Goal: Find specific page/section: Find specific page/section

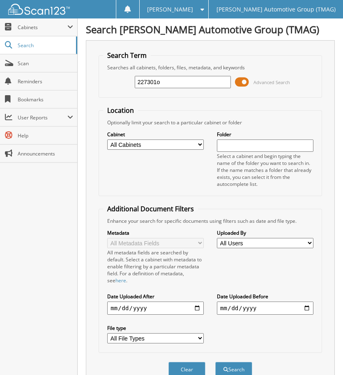
type input "227301o"
click at [215, 362] on button "Search" at bounding box center [233, 369] width 37 height 15
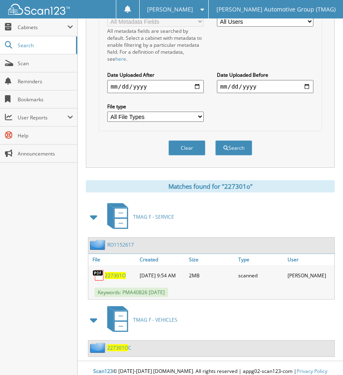
scroll to position [230, 0]
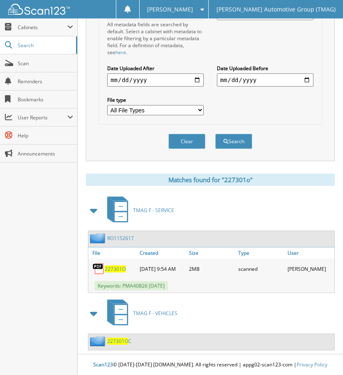
click at [122, 339] on span "227301O" at bounding box center [117, 341] width 21 height 7
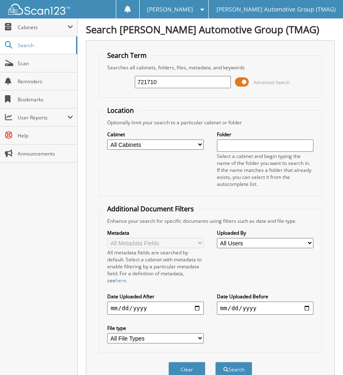
type input "721710"
click at [215, 362] on button "Search" at bounding box center [233, 369] width 37 height 15
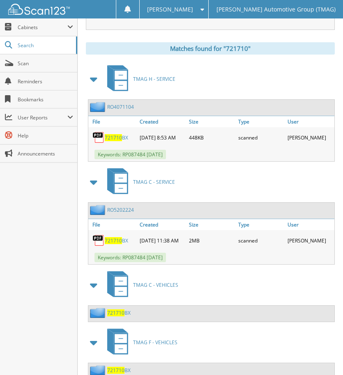
scroll to position [393, 0]
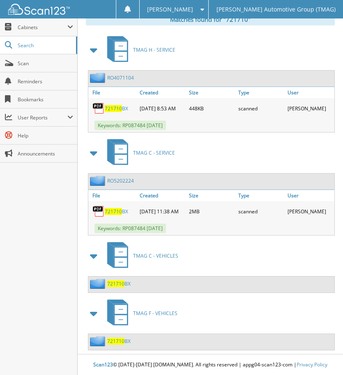
click at [118, 280] on span "721710" at bounding box center [115, 283] width 17 height 7
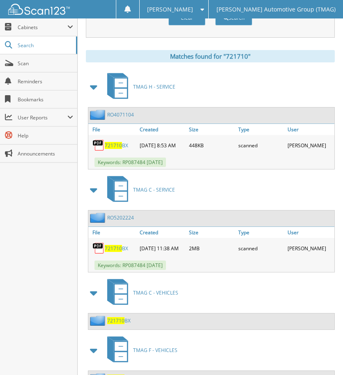
scroll to position [417, 0]
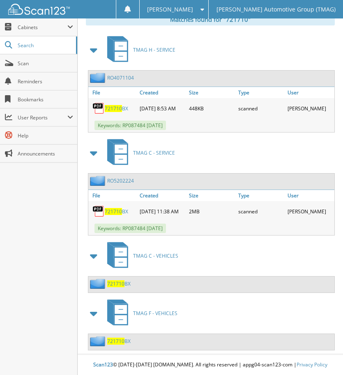
click at [117, 338] on span "721710" at bounding box center [115, 341] width 17 height 7
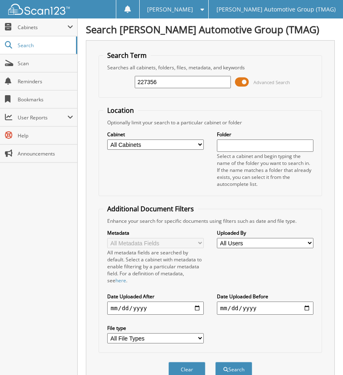
type input "227356"
click at [215, 362] on button "Search" at bounding box center [233, 369] width 37 height 15
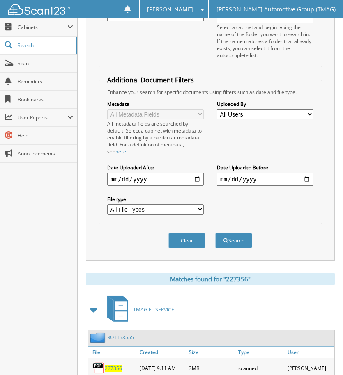
scroll to position [264, 0]
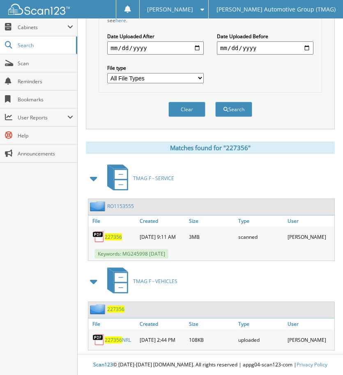
click at [119, 306] on span "227356" at bounding box center [115, 309] width 17 height 7
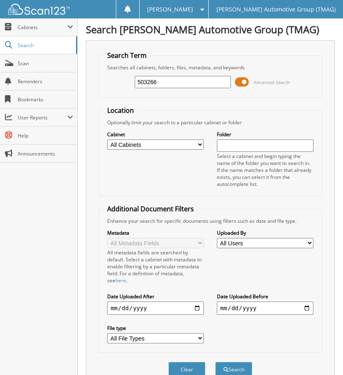
type input "503266"
click at [215, 362] on button "Search" at bounding box center [233, 369] width 37 height 15
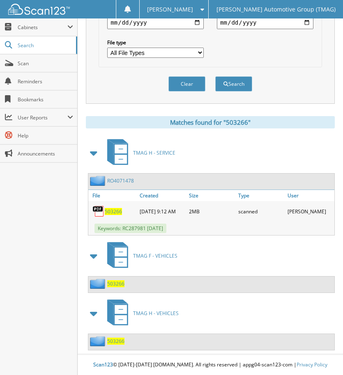
scroll to position [288, 0]
click at [117, 284] on span "503266" at bounding box center [115, 283] width 17 height 7
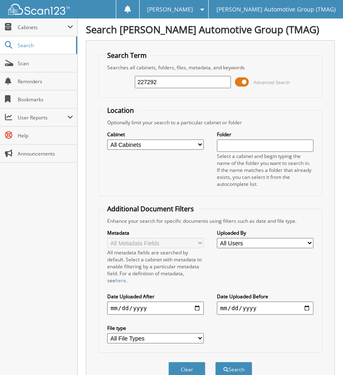
type input "227292"
click at [215, 362] on button "Search" at bounding box center [233, 369] width 37 height 15
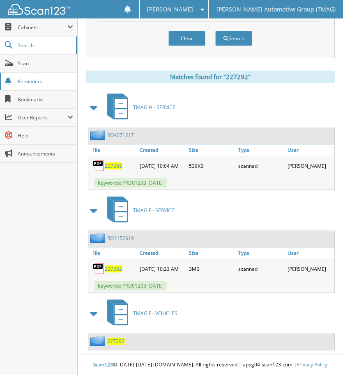
scroll to position [335, 0]
click at [121, 340] on span "227292" at bounding box center [115, 341] width 17 height 7
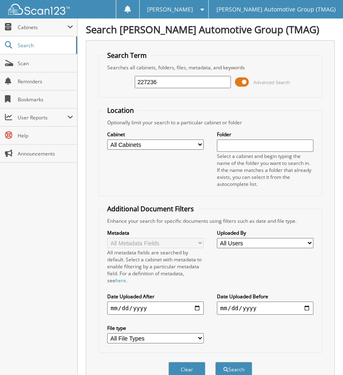
type input "227236"
click at [215, 362] on button "Search" at bounding box center [233, 369] width 37 height 15
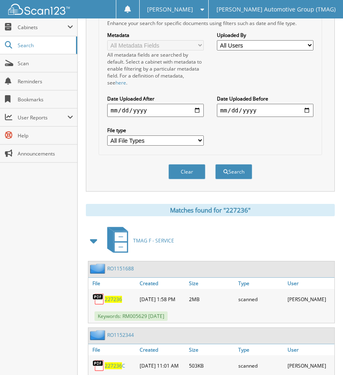
scroll to position [411, 0]
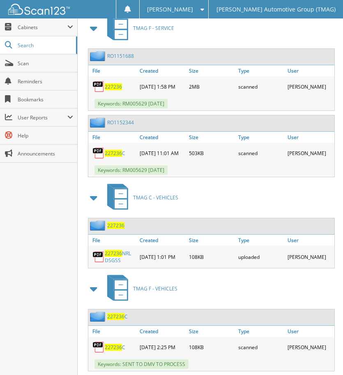
click at [115, 320] on span "227236" at bounding box center [115, 316] width 17 height 7
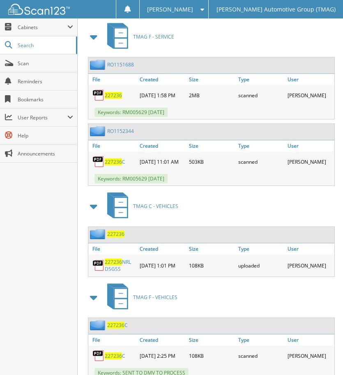
scroll to position [525, 0]
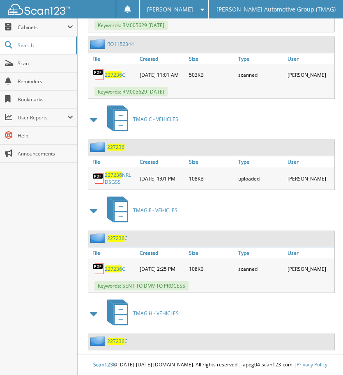
click at [117, 338] on span "227236" at bounding box center [115, 341] width 17 height 7
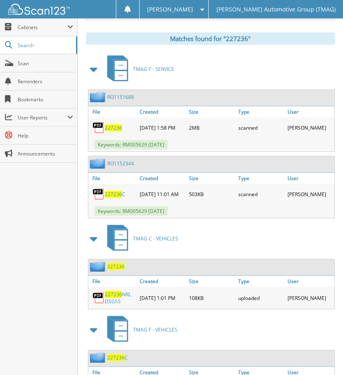
scroll to position [525, 0]
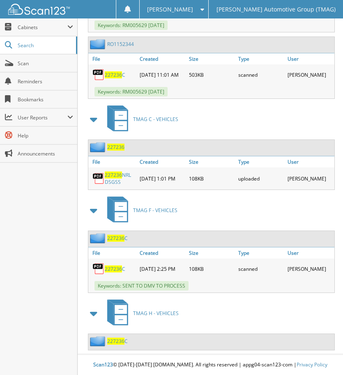
click at [113, 144] on span "227236" at bounding box center [115, 147] width 17 height 7
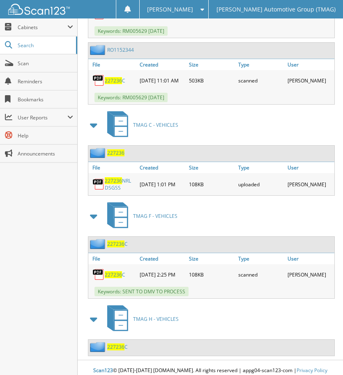
scroll to position [525, 0]
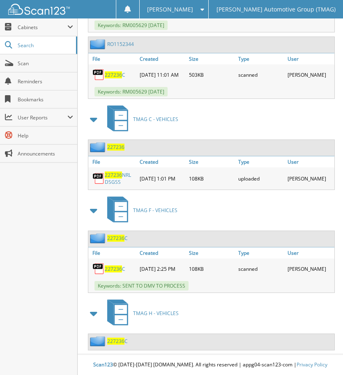
click at [115, 235] on span "227236" at bounding box center [115, 238] width 17 height 7
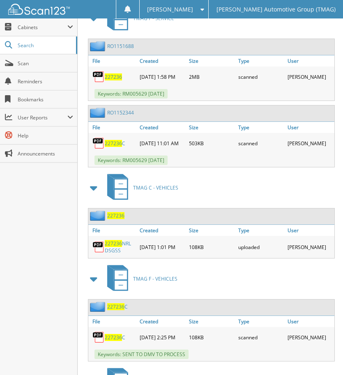
scroll to position [525, 0]
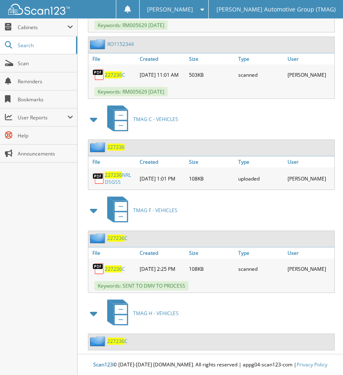
click at [113, 144] on span "227236" at bounding box center [115, 147] width 17 height 7
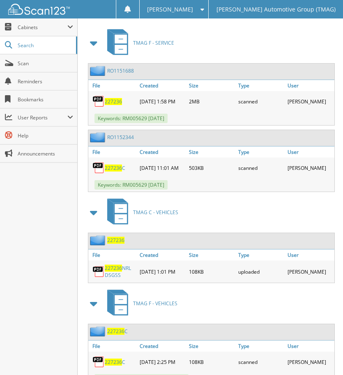
scroll to position [525, 0]
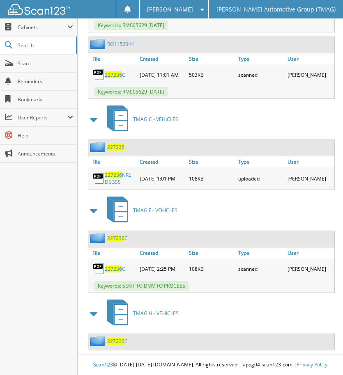
click at [116, 338] on span "227236" at bounding box center [115, 341] width 17 height 7
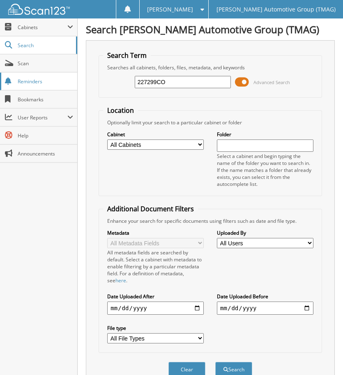
type input "227299CO"
click at [215, 362] on button "Search" at bounding box center [233, 369] width 37 height 15
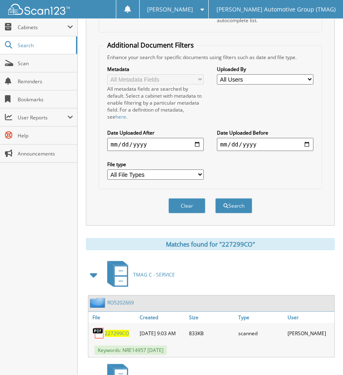
scroll to position [230, 0]
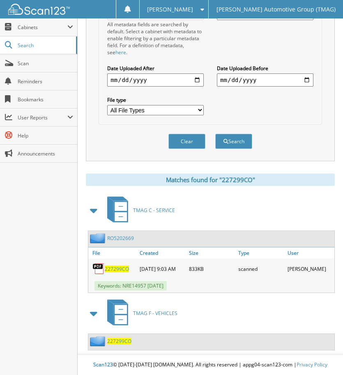
click at [118, 340] on span "227299CO" at bounding box center [119, 341] width 24 height 7
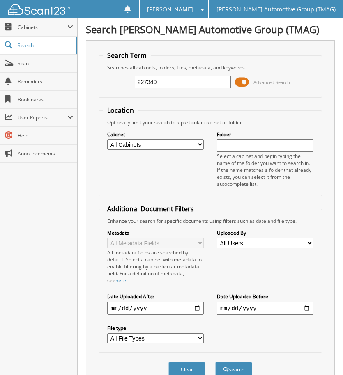
type input "227340"
click at [215, 362] on button "Search" at bounding box center [233, 369] width 37 height 15
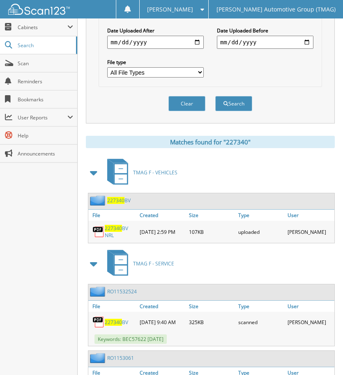
scroll to position [287, 0]
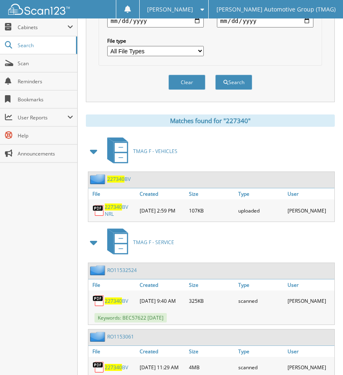
click at [124, 182] on span "227340" at bounding box center [115, 179] width 17 height 7
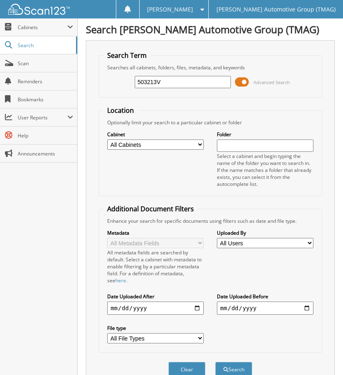
type input "503213V"
click at [215, 362] on button "Search" at bounding box center [233, 369] width 37 height 15
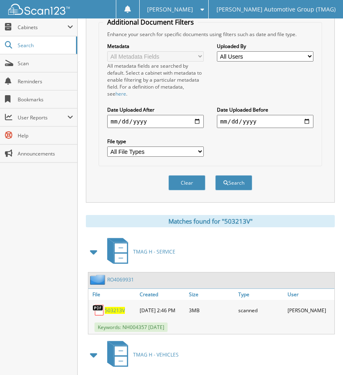
scroll to position [300, 0]
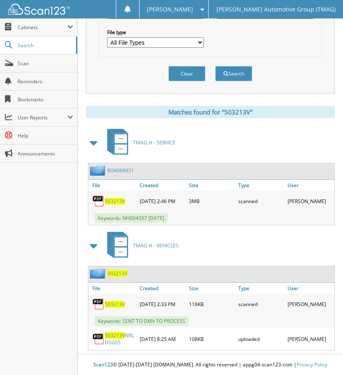
click at [115, 271] on span "503213V" at bounding box center [117, 273] width 20 height 7
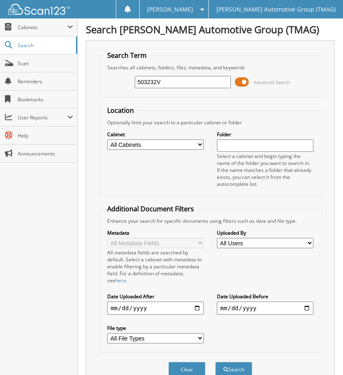
type input "503232V"
click at [215, 362] on button "Search" at bounding box center [233, 369] width 37 height 15
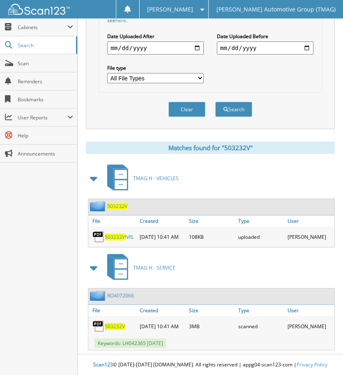
scroll to position [264, 0]
click at [119, 203] on span "503232V" at bounding box center [117, 206] width 20 height 7
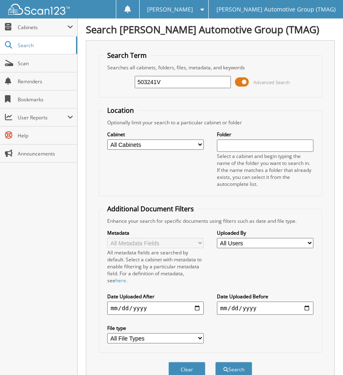
type input "503241V"
click at [215, 362] on button "Search" at bounding box center [233, 369] width 37 height 15
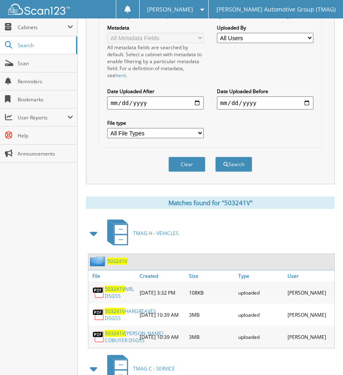
click at [119, 259] on span "503241V" at bounding box center [117, 261] width 20 height 7
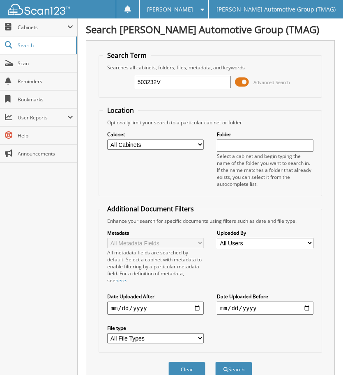
type input "503232V"
click at [215, 362] on button "Search" at bounding box center [233, 369] width 37 height 15
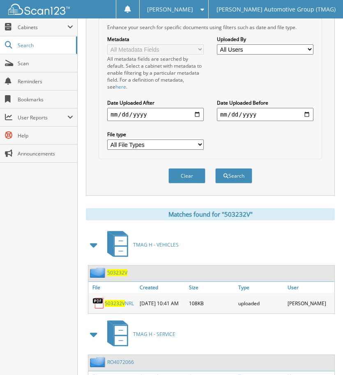
scroll to position [264, 0]
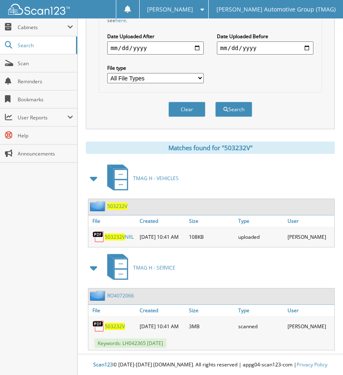
click at [112, 203] on span "503232V" at bounding box center [117, 206] width 20 height 7
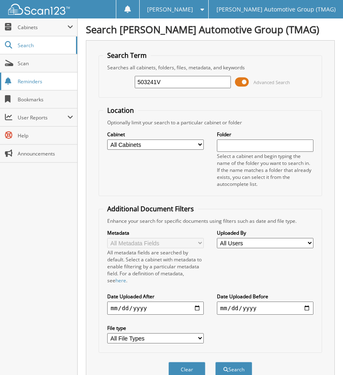
type input "503241V"
click at [215, 362] on button "Search" at bounding box center [233, 369] width 37 height 15
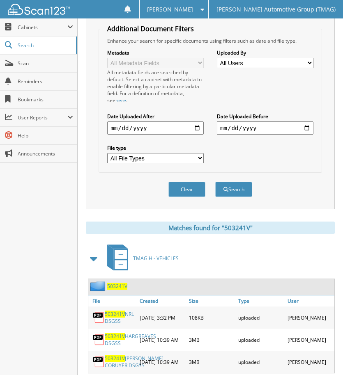
scroll to position [287, 0]
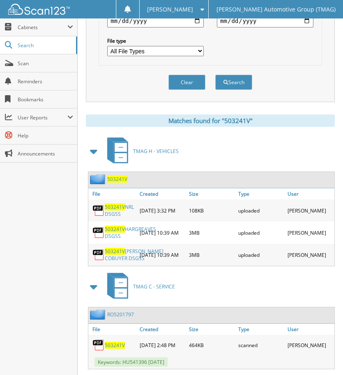
click at [119, 176] on div "503241V" at bounding box center [107, 179] width 39 height 10
click at [119, 179] on span "503241V" at bounding box center [117, 179] width 20 height 7
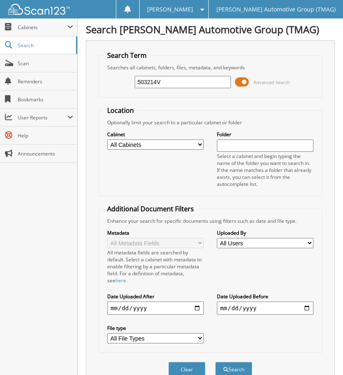
type input "503214V"
click at [215, 362] on button "Search" at bounding box center [233, 369] width 37 height 15
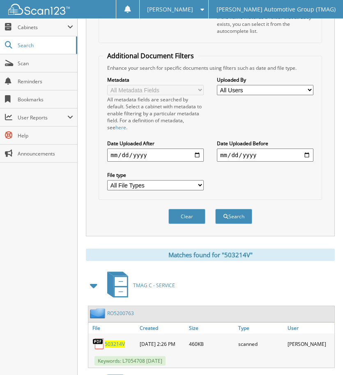
scroll to position [278, 0]
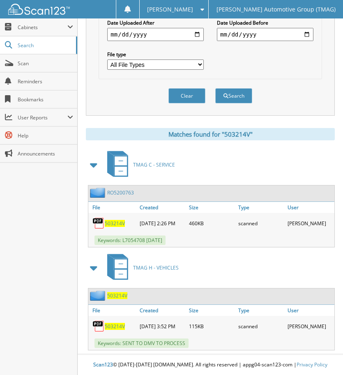
click at [117, 294] on span "503214V" at bounding box center [117, 295] width 20 height 7
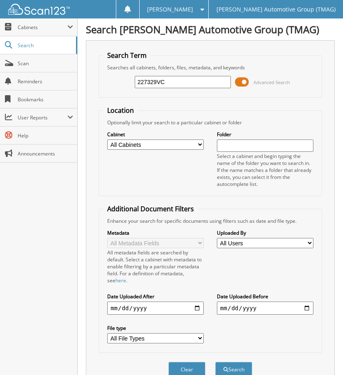
type input "227329VC"
click at [215, 362] on button "Search" at bounding box center [233, 369] width 37 height 15
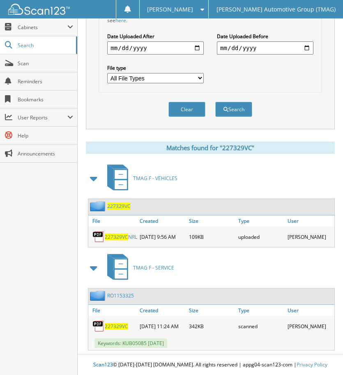
scroll to position [264, 0]
click at [118, 203] on span "227329VC" at bounding box center [118, 206] width 23 height 7
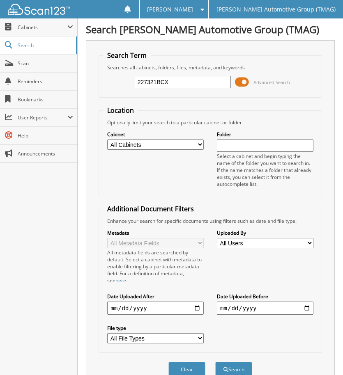
type input "227321BCX"
click at [215, 362] on button "Search" at bounding box center [233, 369] width 37 height 15
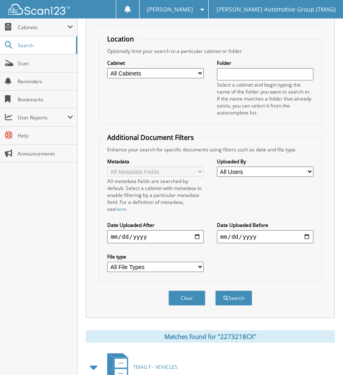
scroll to position [126, 0]
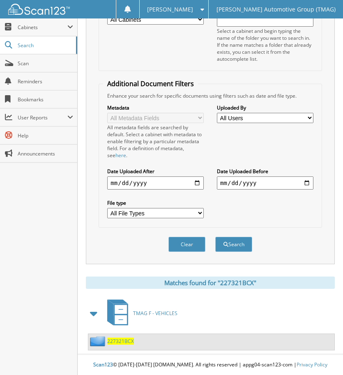
click at [121, 340] on span "227321BCX" at bounding box center [120, 341] width 27 height 7
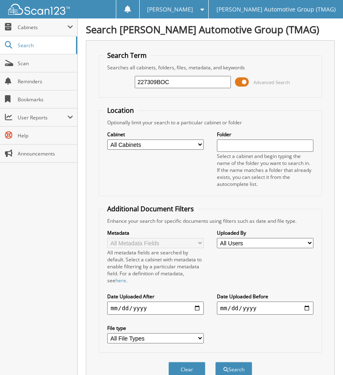
type input "227309BOC"
click at [215, 362] on button "Search" at bounding box center [233, 369] width 37 height 15
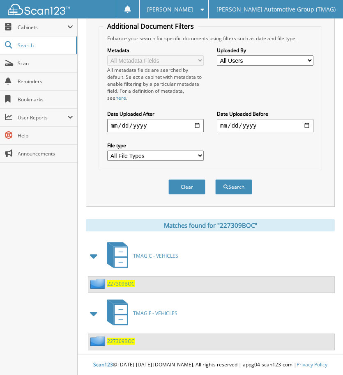
click at [121, 338] on span "227309BOC" at bounding box center [121, 341] width 28 height 7
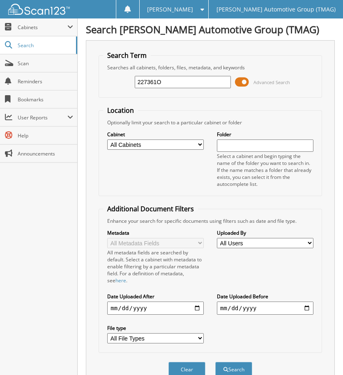
type input "227361O"
click at [215, 362] on button "Search" at bounding box center [233, 369] width 37 height 15
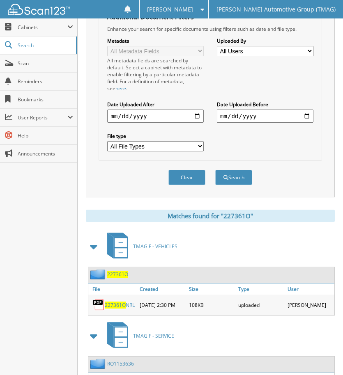
scroll to position [329, 0]
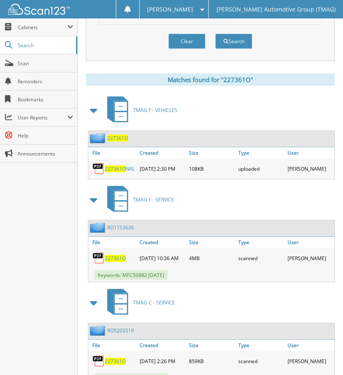
click at [119, 138] on span "227361O" at bounding box center [117, 138] width 21 height 7
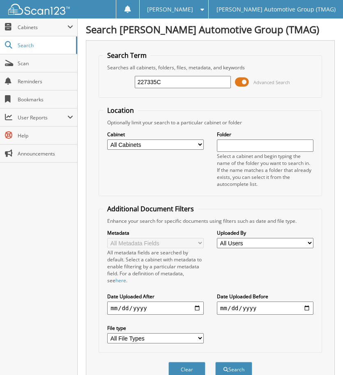
type input "227335C"
click at [215, 362] on button "Search" at bounding box center [233, 369] width 37 height 15
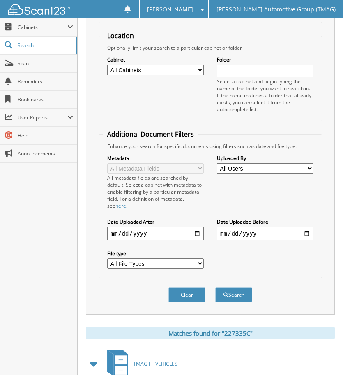
scroll to position [126, 0]
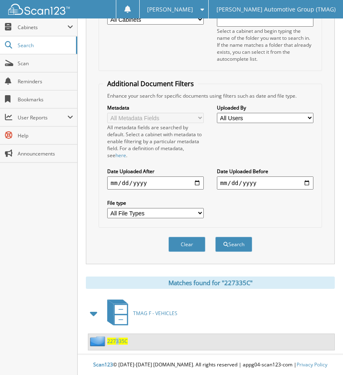
click at [117, 337] on div "227335C" at bounding box center [107, 341] width 39 height 10
click at [124, 340] on span "227335C" at bounding box center [117, 341] width 21 height 7
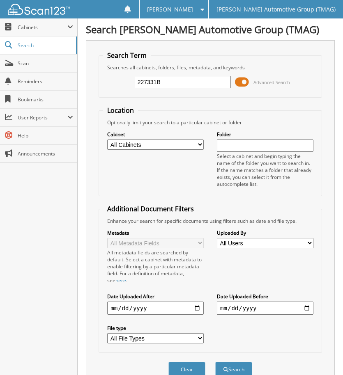
type input "227331B"
click at [215, 362] on button "Search" at bounding box center [233, 369] width 37 height 15
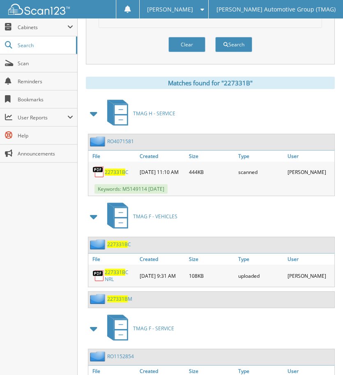
scroll to position [390, 0]
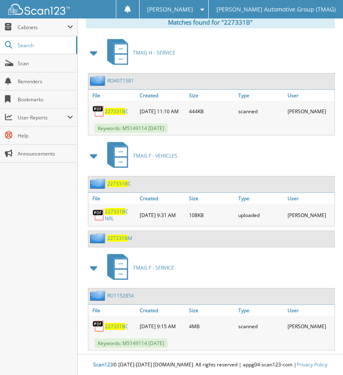
click at [120, 238] on span "227331B" at bounding box center [117, 238] width 21 height 7
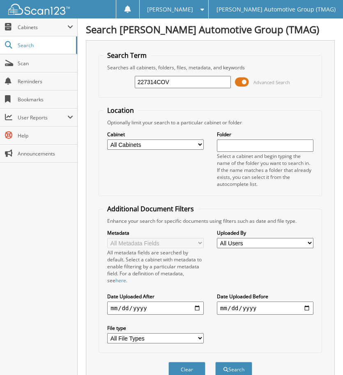
type input "227314COV"
click at [215, 362] on button "Search" at bounding box center [233, 369] width 37 height 15
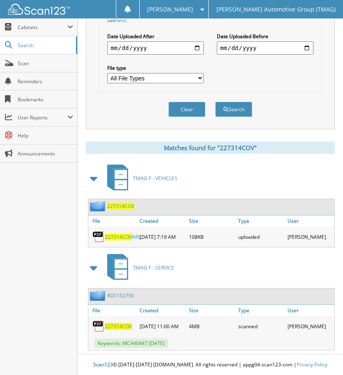
scroll to position [264, 0]
click at [125, 203] on span "227314COV" at bounding box center [120, 206] width 27 height 7
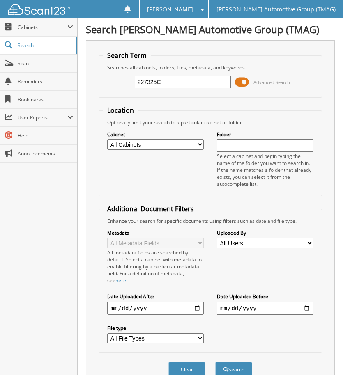
type input "227325C"
click at [215, 362] on button "Search" at bounding box center [233, 369] width 37 height 15
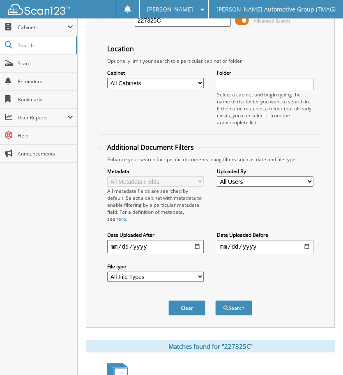
scroll to position [126, 0]
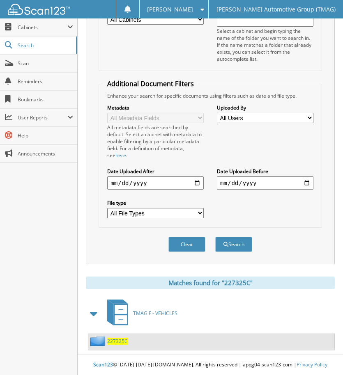
click at [116, 340] on span "227325C" at bounding box center [117, 341] width 21 height 7
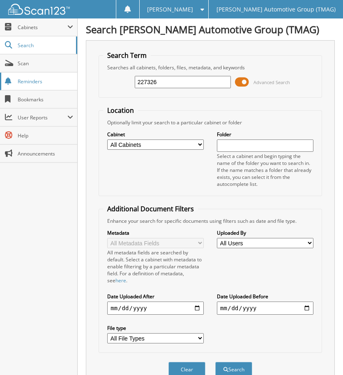
type input "227326"
click at [215, 362] on button "Search" at bounding box center [233, 369] width 37 height 15
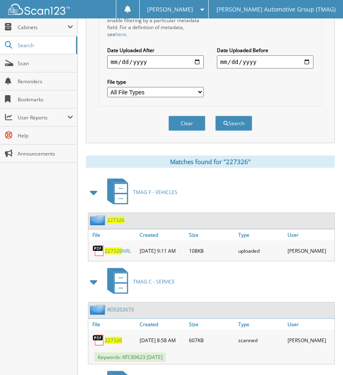
scroll to position [370, 0]
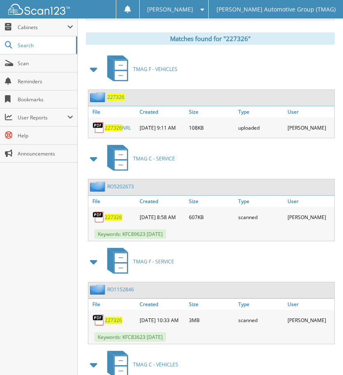
click at [115, 97] on span "227326" at bounding box center [115, 97] width 17 height 7
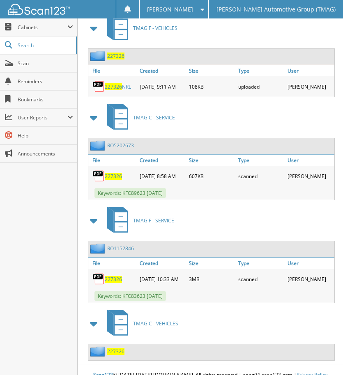
scroll to position [451, 0]
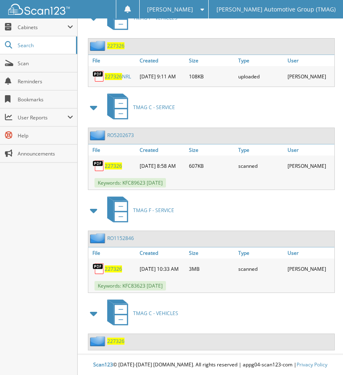
click at [117, 338] on span "227326" at bounding box center [115, 341] width 17 height 7
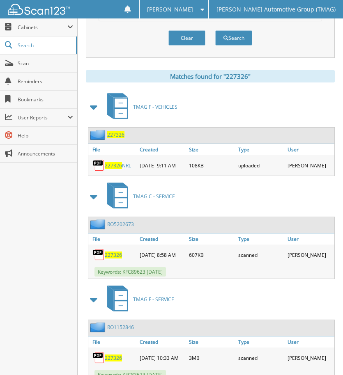
scroll to position [328, 0]
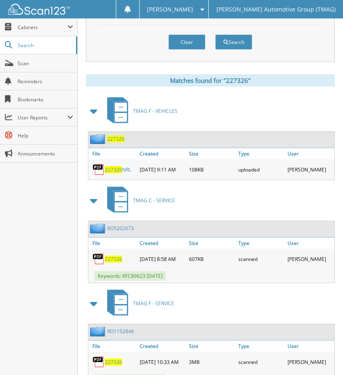
click at [111, 139] on span "227326" at bounding box center [115, 139] width 17 height 7
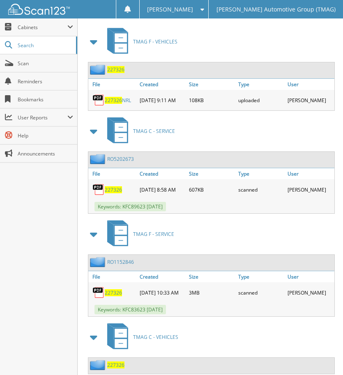
scroll to position [451, 0]
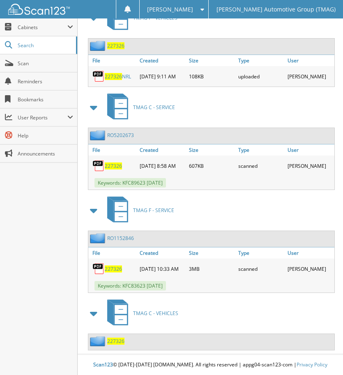
click at [119, 338] on span "227326" at bounding box center [115, 341] width 17 height 7
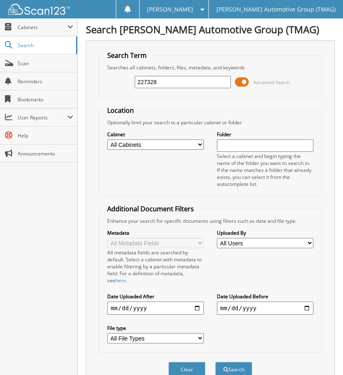
type input "227328"
click at [215, 362] on button "Search" at bounding box center [233, 369] width 37 height 15
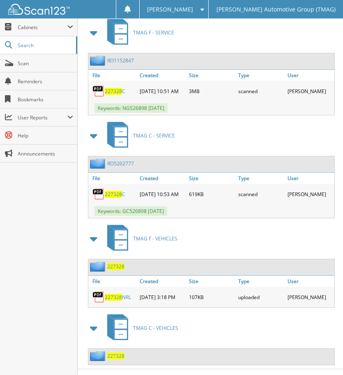
scroll to position [426, 0]
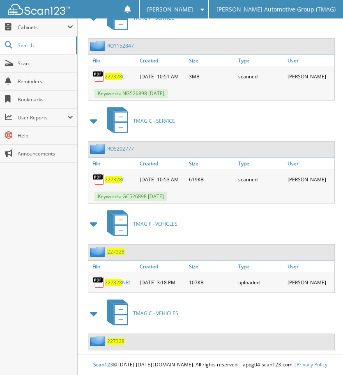
click at [116, 251] on span "227328" at bounding box center [115, 251] width 17 height 7
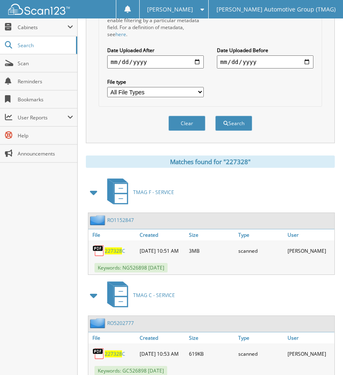
scroll to position [451, 0]
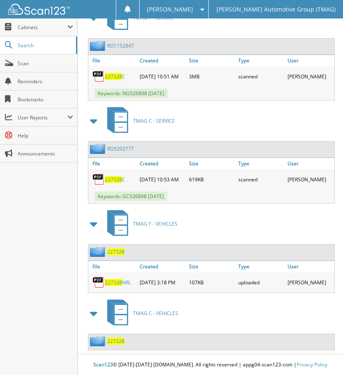
click at [119, 338] on span "227328" at bounding box center [115, 341] width 17 height 7
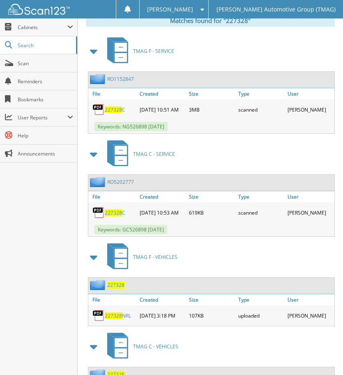
scroll to position [451, 0]
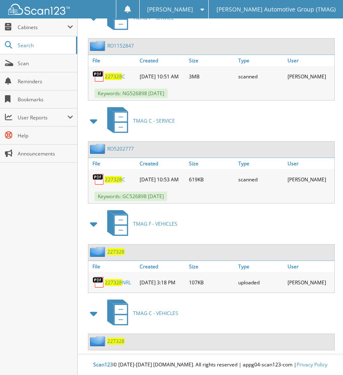
click at [117, 248] on span "227328" at bounding box center [115, 251] width 17 height 7
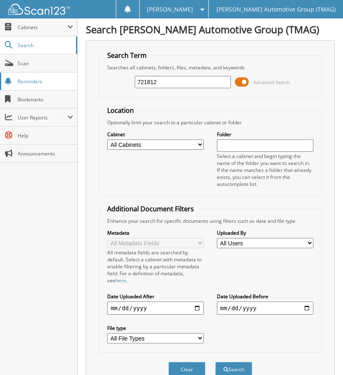
type input "721812"
click at [215, 362] on button "Search" at bounding box center [233, 369] width 37 height 15
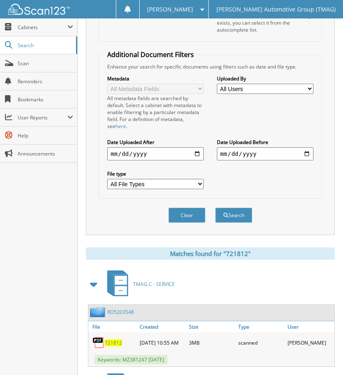
scroll to position [230, 0]
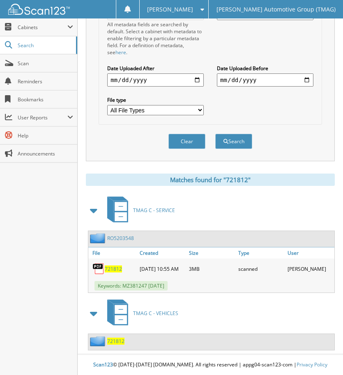
click at [117, 341] on span "721812" at bounding box center [115, 341] width 17 height 7
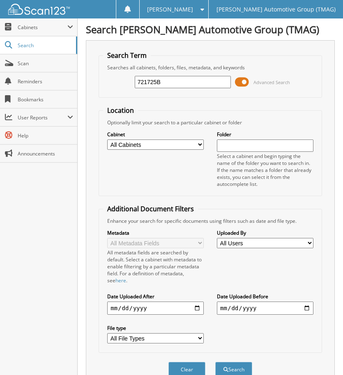
type input "721725B"
click at [215, 362] on button "Search" at bounding box center [233, 369] width 37 height 15
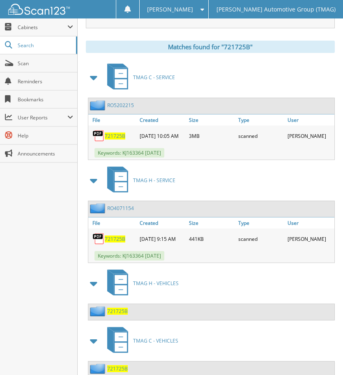
scroll to position [393, 0]
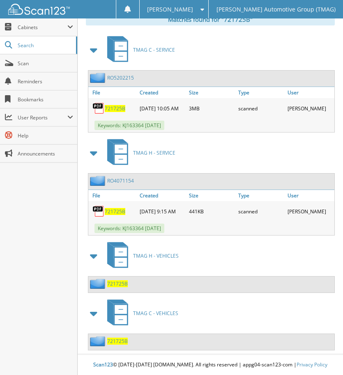
click at [120, 283] on span "721725B" at bounding box center [117, 283] width 21 height 7
click at [122, 338] on span "721725B" at bounding box center [117, 341] width 21 height 7
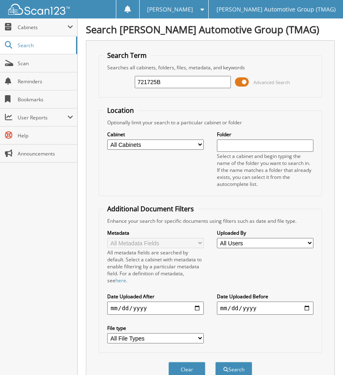
type input "721725B"
click at [215, 362] on button "Search" at bounding box center [233, 369] width 37 height 15
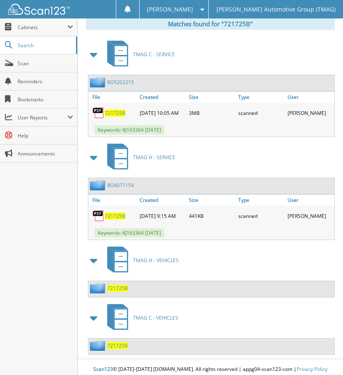
scroll to position [393, 0]
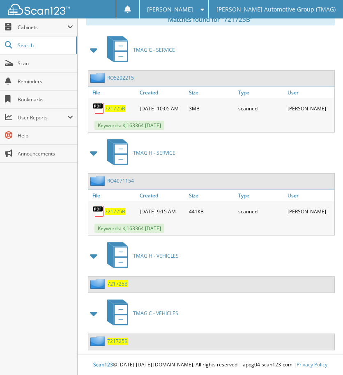
click at [122, 282] on span "721725B" at bounding box center [117, 283] width 21 height 7
click at [118, 338] on span "721725B" at bounding box center [117, 341] width 21 height 7
click at [108, 338] on span "721725B" at bounding box center [117, 341] width 21 height 7
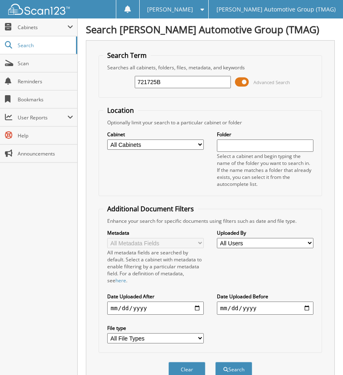
scroll to position [370, 0]
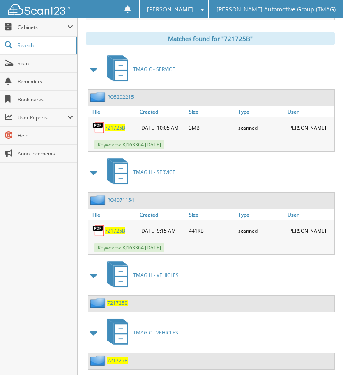
click at [118, 307] on span "721725B" at bounding box center [117, 303] width 21 height 7
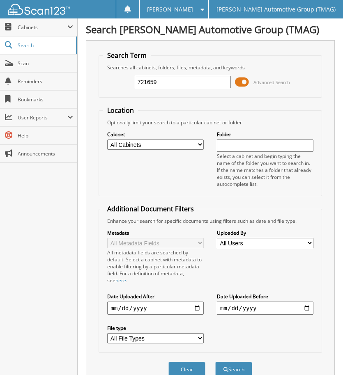
type input "721659"
click at [215, 362] on button "Search" at bounding box center [233, 369] width 37 height 15
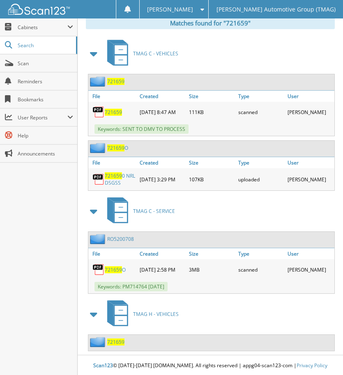
scroll to position [390, 0]
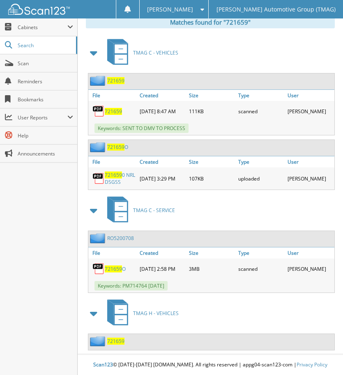
click at [117, 78] on span "721659" at bounding box center [115, 80] width 17 height 7
click at [115, 338] on span "721659" at bounding box center [115, 341] width 17 height 7
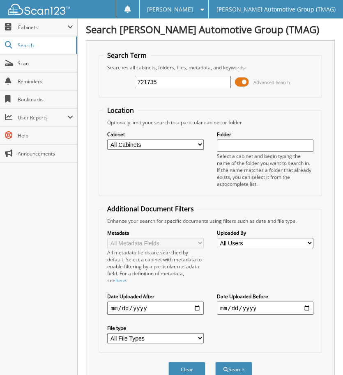
type input "721735"
click at [215, 362] on button "Search" at bounding box center [233, 369] width 37 height 15
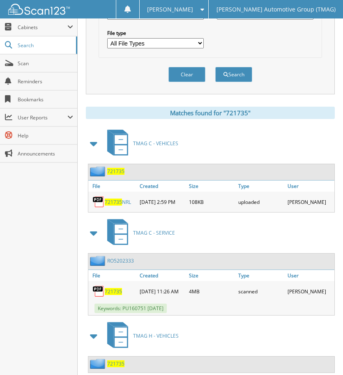
scroll to position [322, 0]
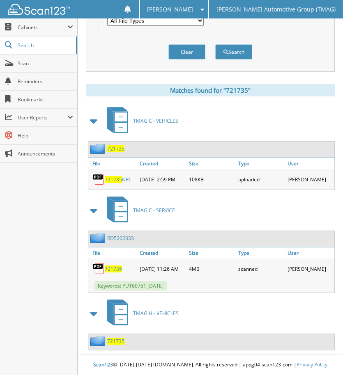
click at [116, 145] on span "721735" at bounding box center [115, 148] width 17 height 7
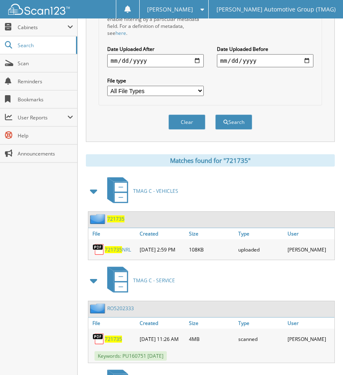
scroll to position [340, 0]
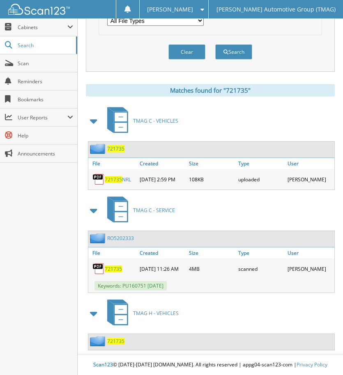
click at [118, 338] on span "721735" at bounding box center [115, 341] width 17 height 7
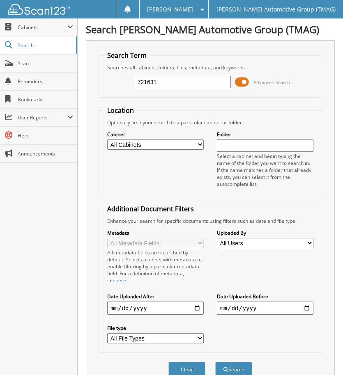
type input "721631"
click at [215, 362] on button "Search" at bounding box center [233, 369] width 37 height 15
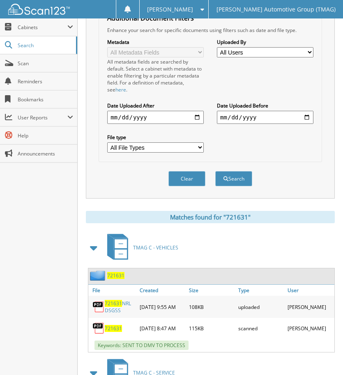
scroll to position [300, 0]
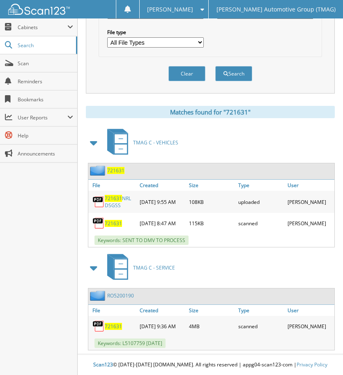
click at [117, 167] on span "721631" at bounding box center [115, 170] width 17 height 7
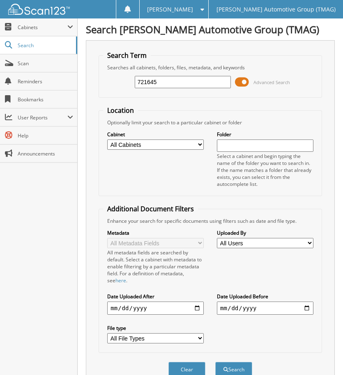
type input "721645"
click at [215, 362] on button "Search" at bounding box center [233, 369] width 37 height 15
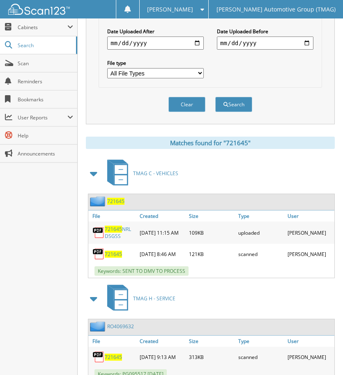
scroll to position [240, 0]
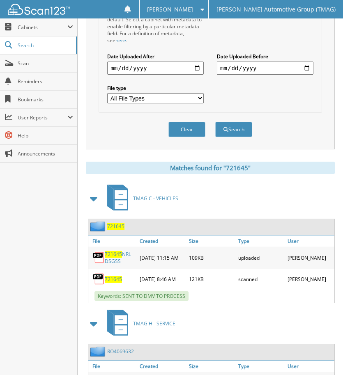
click at [116, 225] on span "721645" at bounding box center [115, 226] width 17 height 7
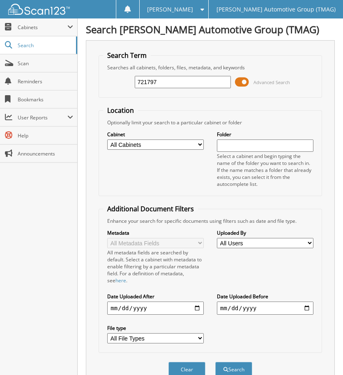
type input "721797"
click at [215, 362] on button "Search" at bounding box center [233, 369] width 37 height 15
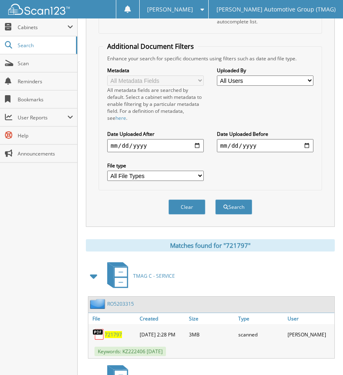
scroll to position [288, 0]
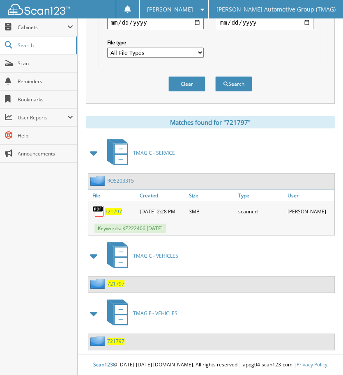
click at [119, 283] on span "721797" at bounding box center [115, 283] width 17 height 7
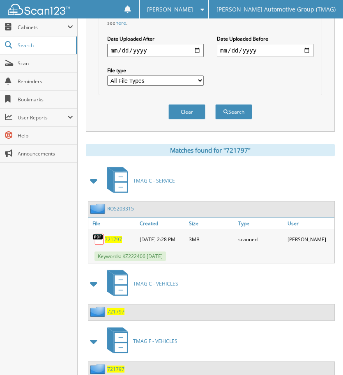
scroll to position [306, 0]
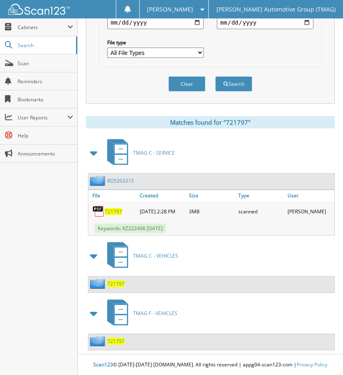
click at [117, 338] on span "721797" at bounding box center [115, 341] width 17 height 7
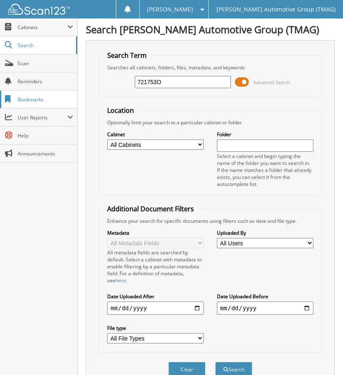
type input "721753O"
click at [215, 362] on button "Search" at bounding box center [233, 369] width 37 height 15
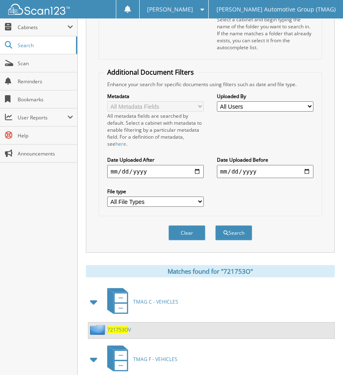
scroll to position [183, 0]
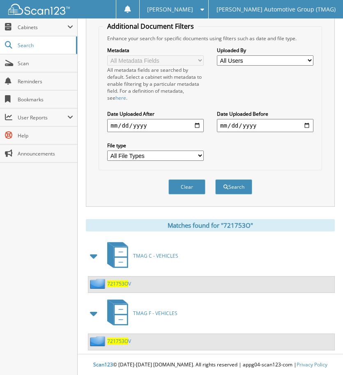
click at [122, 283] on span "721753O" at bounding box center [117, 283] width 21 height 7
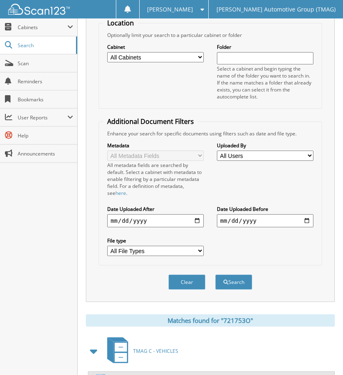
scroll to position [195, 0]
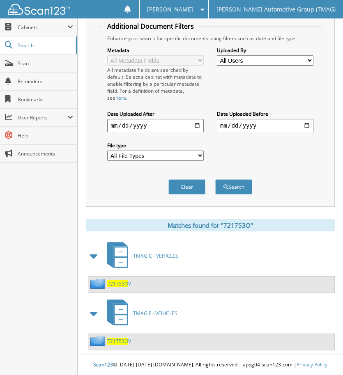
click at [123, 336] on div "721753O V" at bounding box center [109, 341] width 43 height 10
click at [120, 338] on span "721753O" at bounding box center [117, 341] width 21 height 7
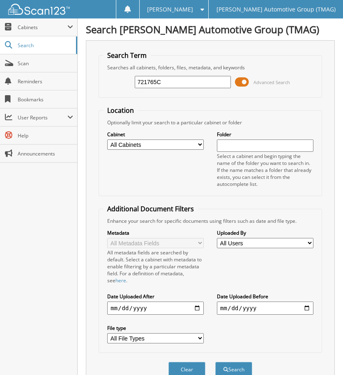
type input "721765C"
click at [215, 362] on button "Search" at bounding box center [233, 369] width 37 height 15
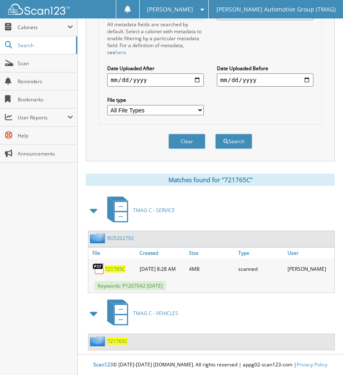
click at [118, 341] on span "721765C" at bounding box center [117, 341] width 21 height 7
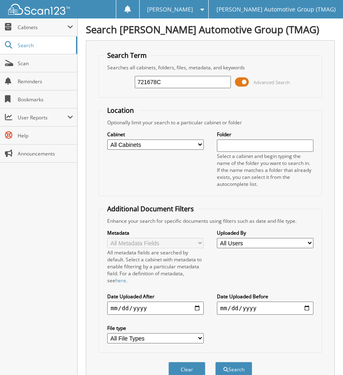
type input "721678C"
click at [215, 362] on button "Search" at bounding box center [233, 369] width 37 height 15
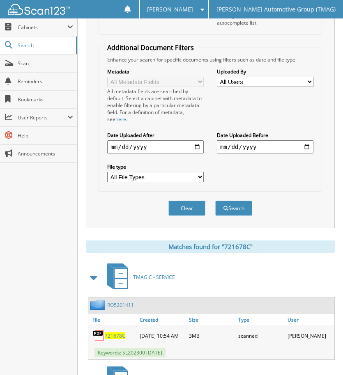
scroll to position [230, 0]
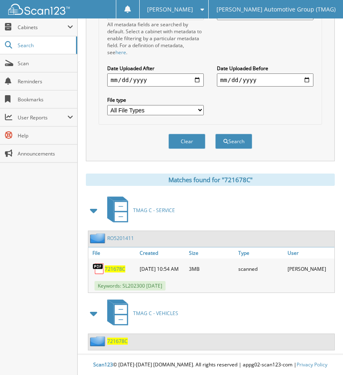
click at [123, 342] on span "721678C" at bounding box center [117, 341] width 21 height 7
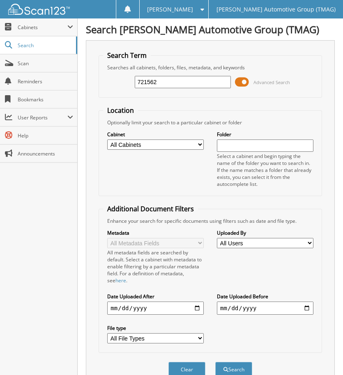
type input "721562"
click at [215, 362] on button "Search" at bounding box center [233, 369] width 37 height 15
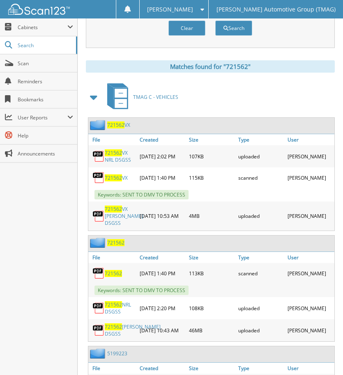
scroll to position [329, 0]
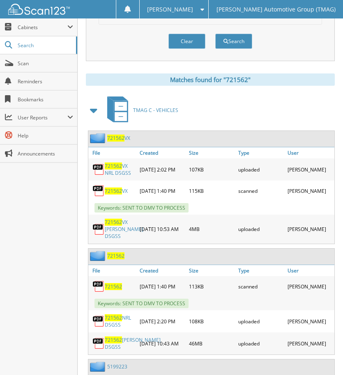
click at [122, 138] on span "721562" at bounding box center [115, 138] width 17 height 7
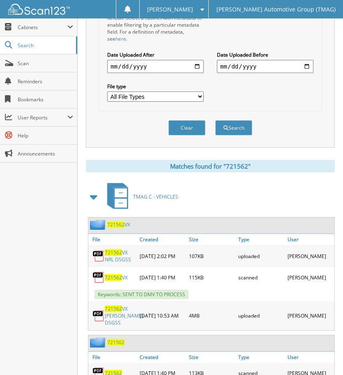
scroll to position [370, 0]
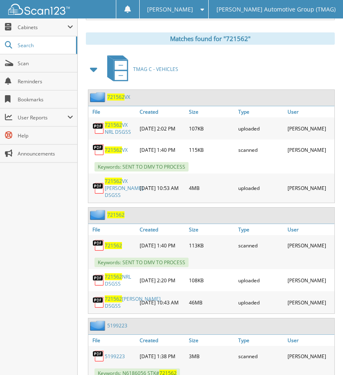
click at [119, 218] on span "721562" at bounding box center [115, 215] width 17 height 7
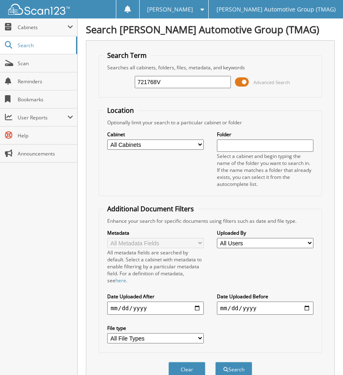
type input "721768V"
click at [215, 362] on button "Search" at bounding box center [233, 369] width 37 height 15
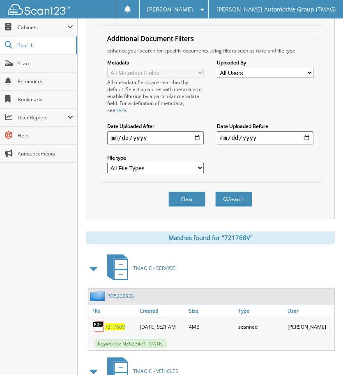
scroll to position [264, 0]
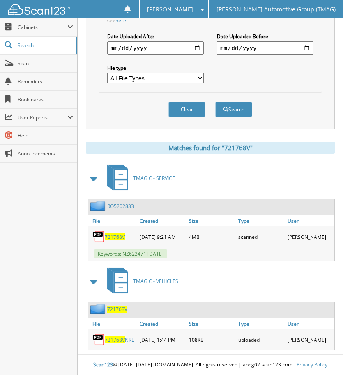
click at [116, 308] on span "721768V" at bounding box center [117, 309] width 20 height 7
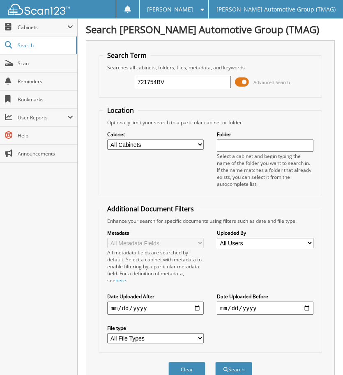
type input "721754BV"
click at [215, 362] on button "Search" at bounding box center [233, 369] width 37 height 15
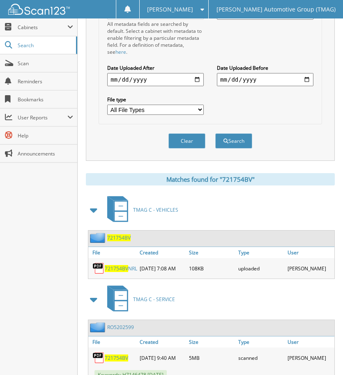
scroll to position [264, 0]
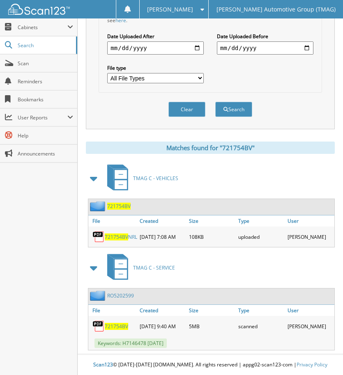
click at [122, 199] on div "721754BV" at bounding box center [211, 207] width 246 height 16
click at [120, 203] on span "721754BV" at bounding box center [118, 206] width 23 height 7
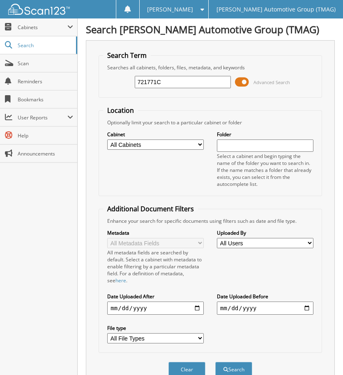
type input "721771C"
click at [215, 362] on button "Search" at bounding box center [233, 369] width 37 height 15
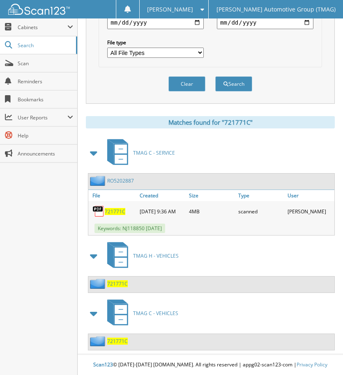
scroll to position [288, 0]
click at [120, 284] on span "721771C" at bounding box center [117, 283] width 21 height 7
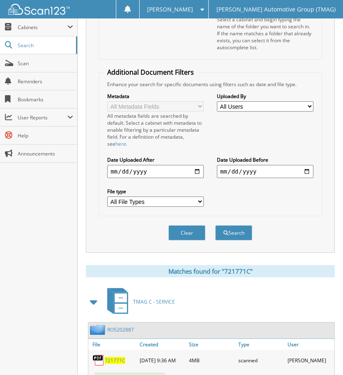
scroll to position [306, 0]
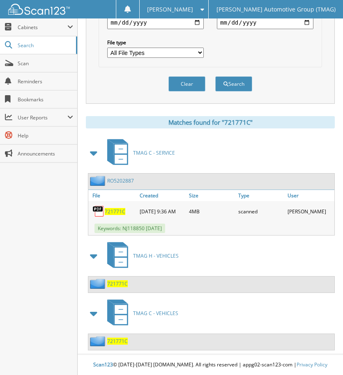
click at [122, 338] on span "721771C" at bounding box center [117, 341] width 21 height 7
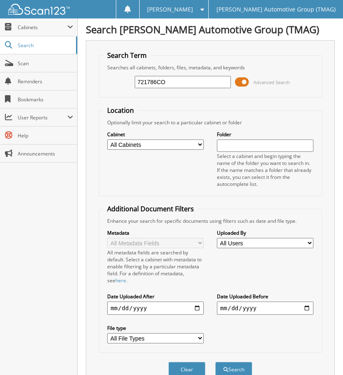
type input "721786CO"
click at [215, 362] on button "Search" at bounding box center [233, 369] width 37 height 15
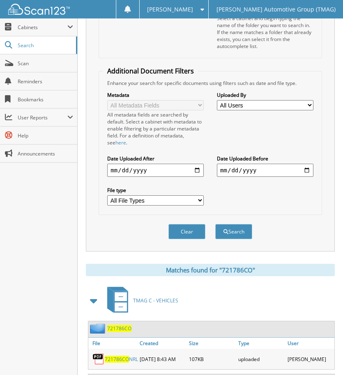
scroll to position [332, 0]
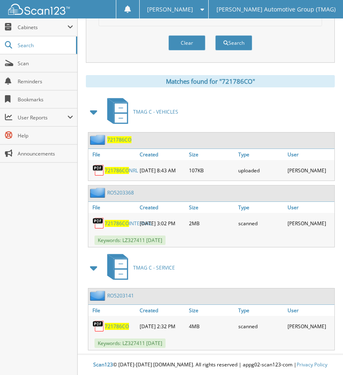
click at [123, 136] on span "721786CO" at bounding box center [119, 139] width 24 height 7
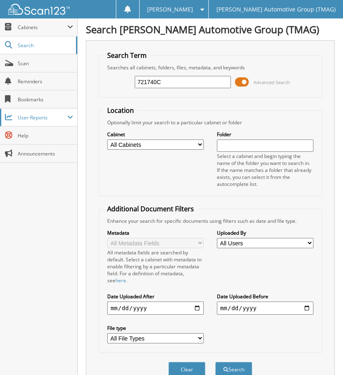
type input "721740C"
click at [215, 362] on button "Search" at bounding box center [233, 369] width 37 height 15
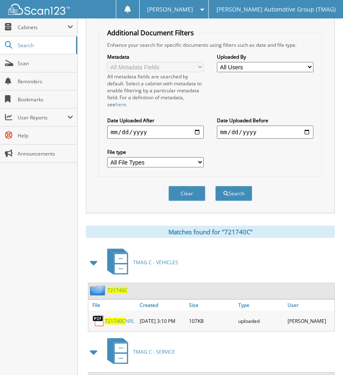
scroll to position [264, 0]
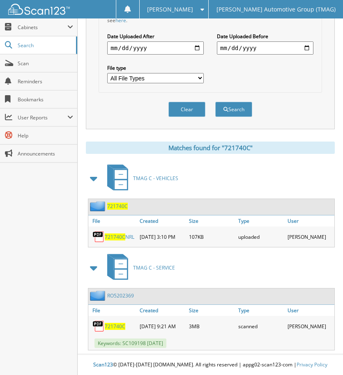
click at [113, 203] on span "721740C" at bounding box center [117, 206] width 21 height 7
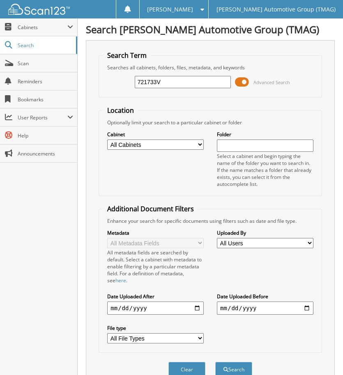
type input "721733V"
click at [215, 362] on button "Search" at bounding box center [233, 369] width 37 height 15
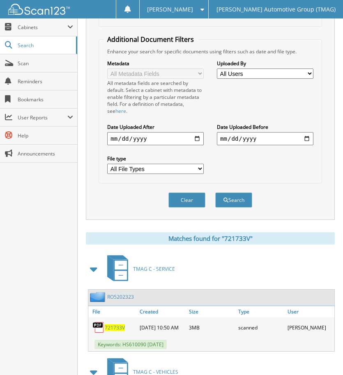
scroll to position [322, 0]
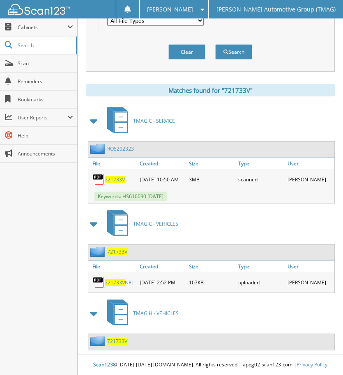
click at [119, 248] on span "721733V" at bounding box center [117, 251] width 20 height 7
click at [116, 338] on span "721733V" at bounding box center [117, 341] width 20 height 7
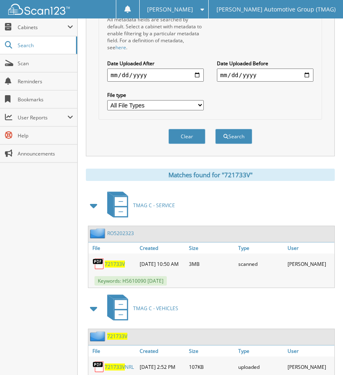
scroll to position [340, 0]
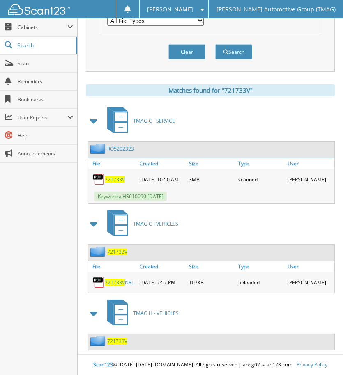
click at [119, 248] on span "721733V" at bounding box center [117, 251] width 20 height 7
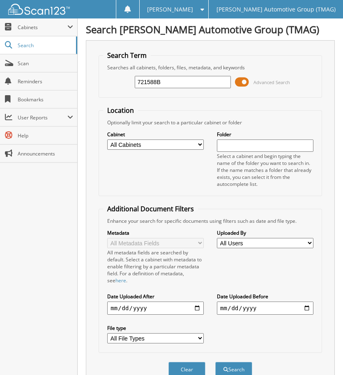
type input "721588B"
click at [215, 362] on button "Search" at bounding box center [233, 369] width 37 height 15
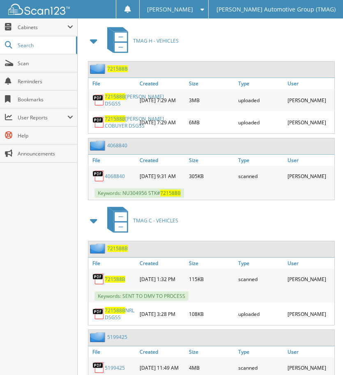
scroll to position [287, 0]
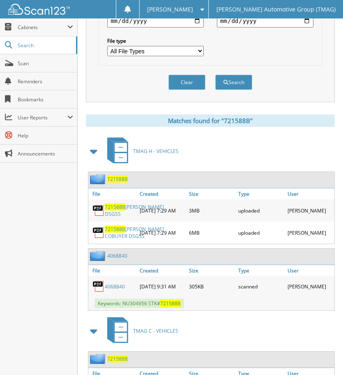
click at [111, 178] on span "721588B" at bounding box center [117, 179] width 21 height 7
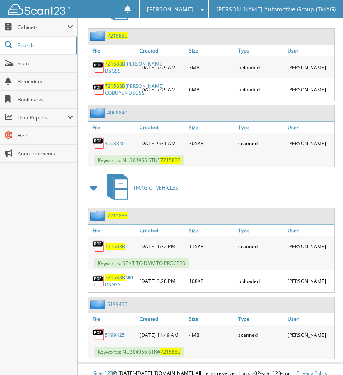
scroll to position [476, 0]
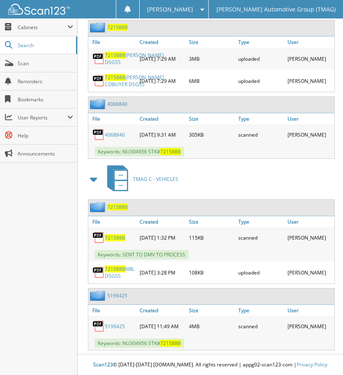
click at [118, 202] on div "721588B" at bounding box center [107, 207] width 39 height 10
click at [116, 204] on span "721588B" at bounding box center [117, 207] width 21 height 7
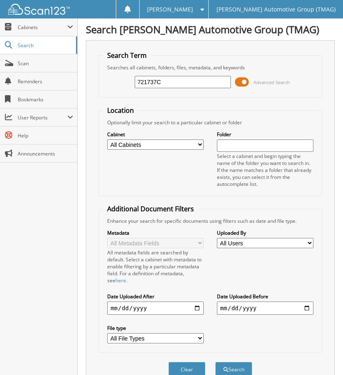
type input "721737C"
click at [215, 362] on button "Search" at bounding box center [233, 369] width 37 height 15
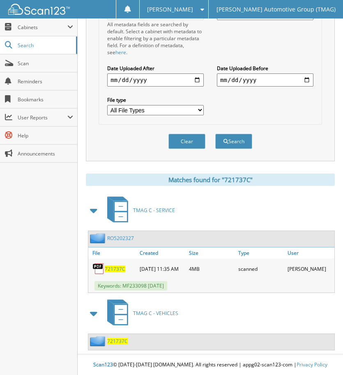
click at [123, 341] on span "721737C" at bounding box center [117, 341] width 21 height 7
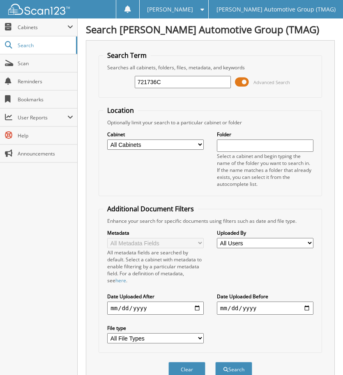
type input "721736C"
click at [215, 362] on button "Search" at bounding box center [233, 369] width 37 height 15
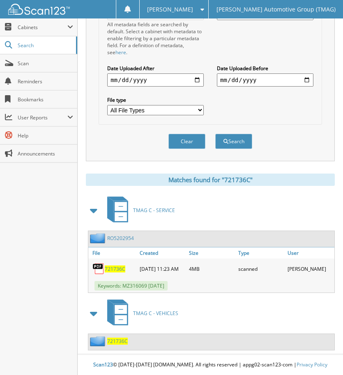
click at [122, 341] on span "721736C" at bounding box center [117, 341] width 21 height 7
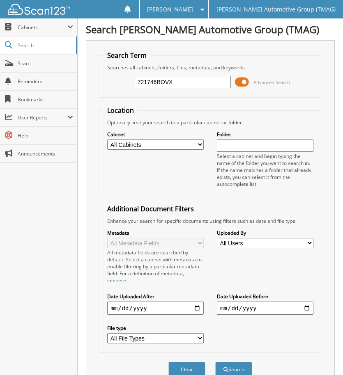
type input "721746BOVX"
click at [215, 362] on button "Search" at bounding box center [233, 369] width 37 height 15
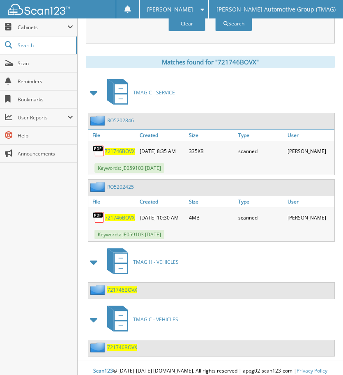
scroll to position [356, 0]
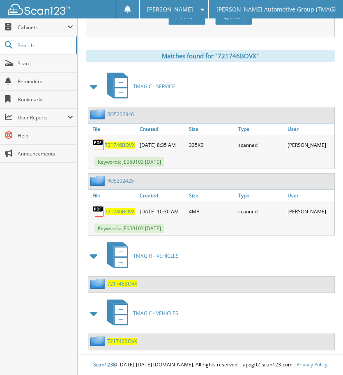
click at [129, 283] on span "721746BOVX" at bounding box center [122, 283] width 30 height 7
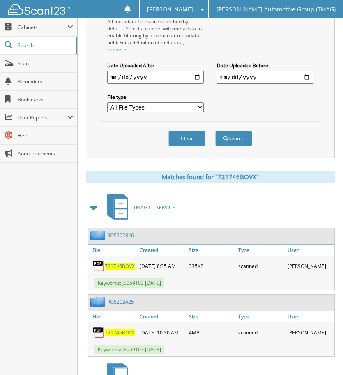
scroll to position [381, 0]
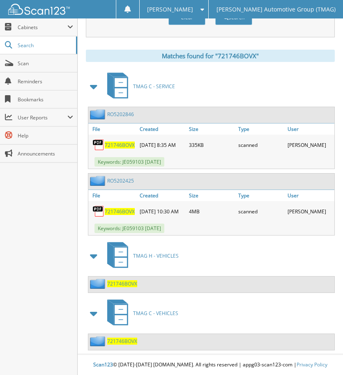
click at [132, 338] on span "721746BOVX" at bounding box center [122, 341] width 30 height 7
click at [124, 280] on span "721746BOVX" at bounding box center [122, 283] width 30 height 7
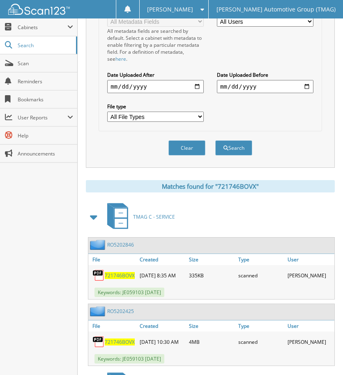
scroll to position [381, 0]
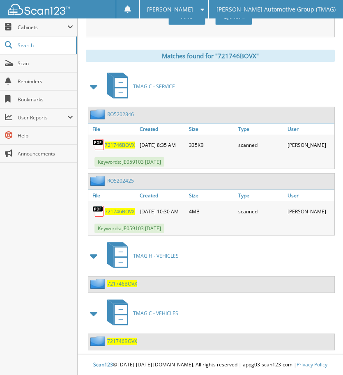
click at [122, 280] on span "721746BOVX" at bounding box center [122, 283] width 30 height 7
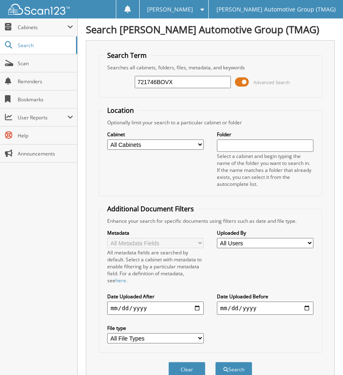
scroll to position [381, 0]
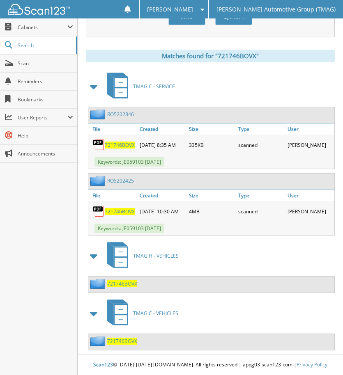
click at [122, 338] on span "721746BOVX" at bounding box center [122, 341] width 30 height 7
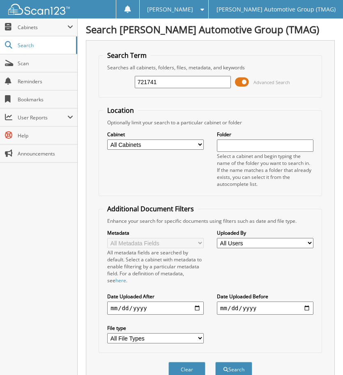
type input "721741"
click at [215, 362] on button "Search" at bounding box center [233, 369] width 37 height 15
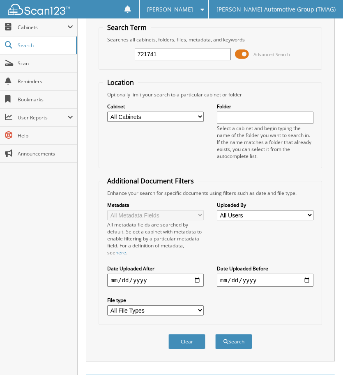
scroll to position [230, 0]
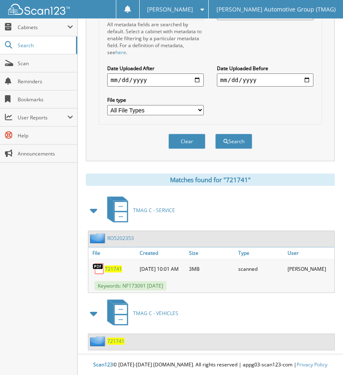
click at [117, 344] on span "721741" at bounding box center [115, 341] width 17 height 7
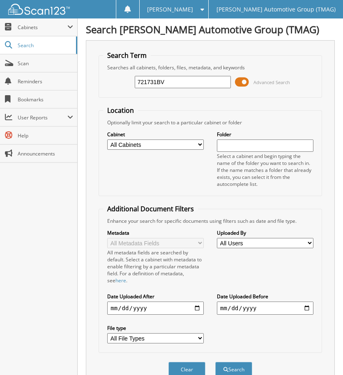
type input "721731BV"
click at [215, 362] on button "Search" at bounding box center [233, 369] width 37 height 15
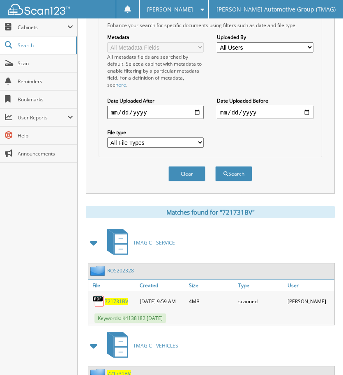
scroll to position [230, 0]
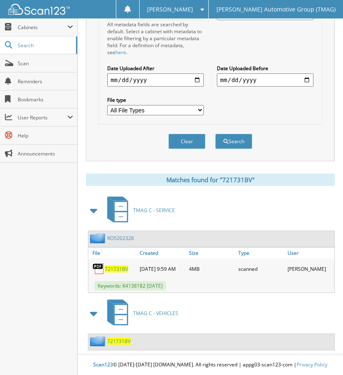
click at [120, 343] on span "721731BV" at bounding box center [118, 341] width 23 height 7
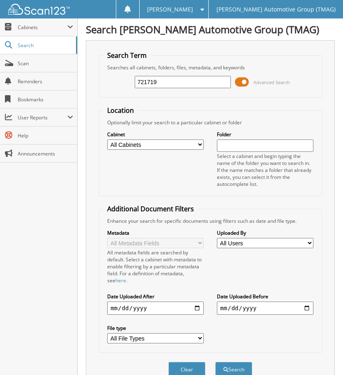
type input "721719"
click at [215, 362] on button "Search" at bounding box center [233, 369] width 37 height 15
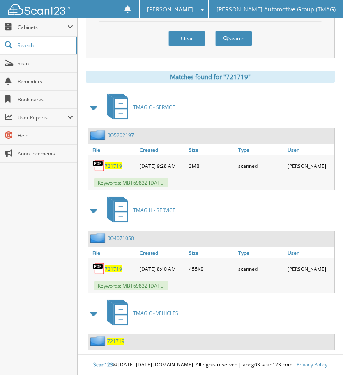
click at [120, 340] on span "721719" at bounding box center [115, 341] width 17 height 7
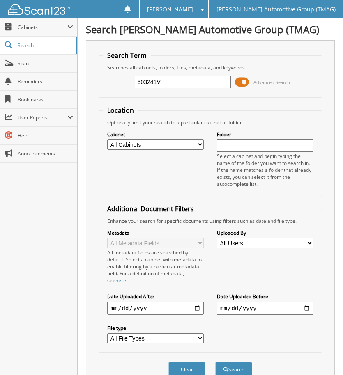
type input "503241V"
click at [215, 362] on button "Search" at bounding box center [233, 369] width 37 height 15
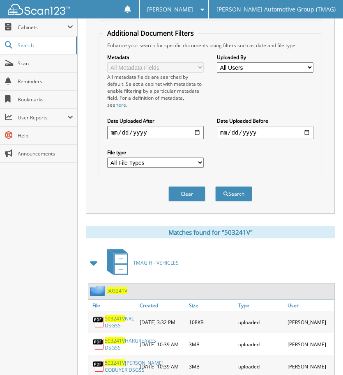
scroll to position [329, 0]
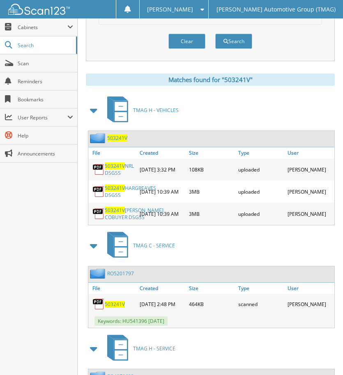
click at [115, 137] on span "503241V" at bounding box center [117, 138] width 20 height 7
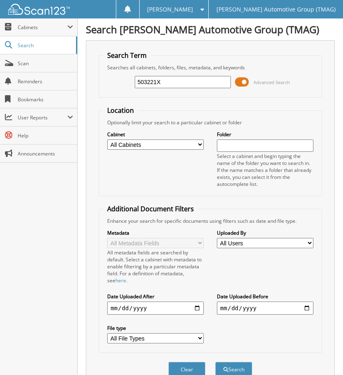
type input "503221X"
click at [215, 362] on button "Search" at bounding box center [233, 369] width 37 height 15
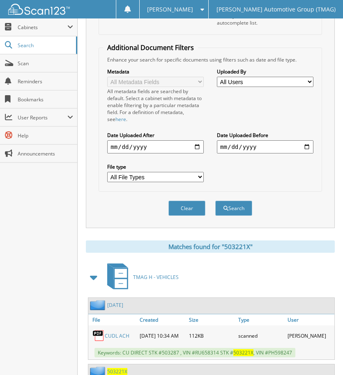
scroll to position [329, 0]
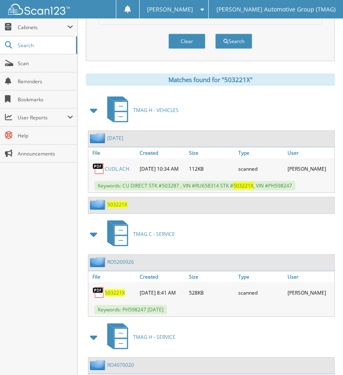
click at [119, 207] on span "503221X" at bounding box center [117, 204] width 20 height 7
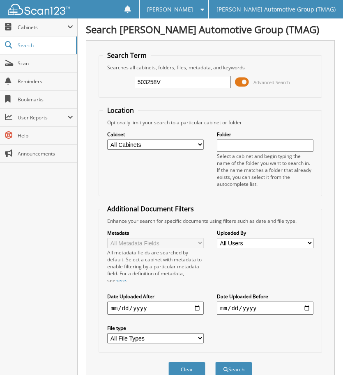
type input "503258V"
click at [215, 362] on button "Search" at bounding box center [233, 369] width 37 height 15
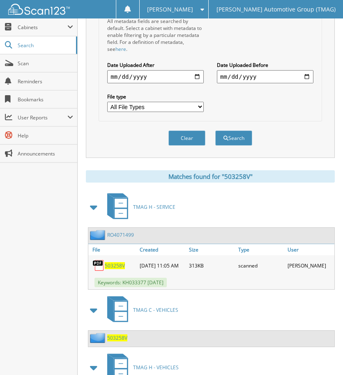
scroll to position [288, 0]
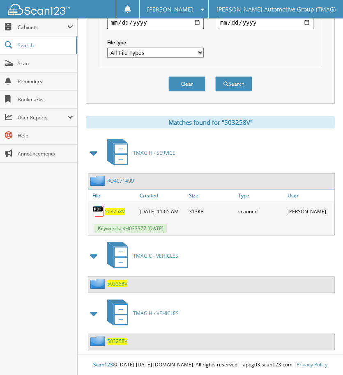
click at [113, 281] on span "503258V" at bounding box center [117, 283] width 20 height 7
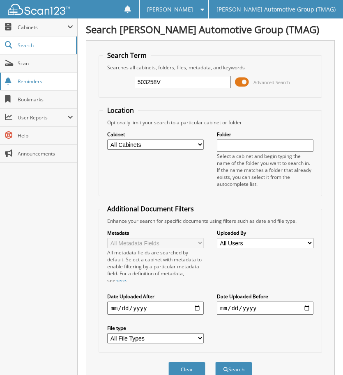
type input "503258V"
click at [215, 362] on button "Search" at bounding box center [233, 369] width 37 height 15
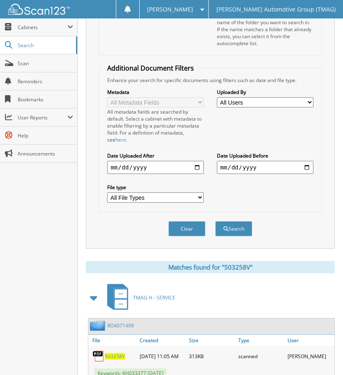
scroll to position [288, 0]
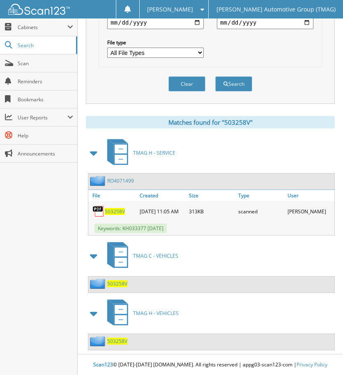
click at [113, 343] on span "503258V" at bounding box center [117, 341] width 20 height 7
click at [110, 280] on span "503258V" at bounding box center [117, 283] width 20 height 7
click at [116, 338] on span "503258V" at bounding box center [117, 341] width 20 height 7
